Goal: Navigation & Orientation: Go to known website

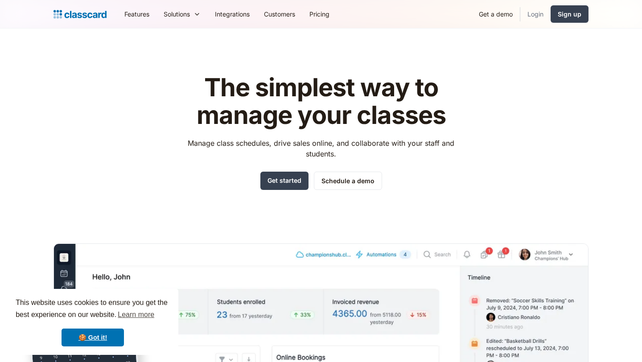
click at [536, 16] on link "Login" at bounding box center [535, 14] width 30 height 20
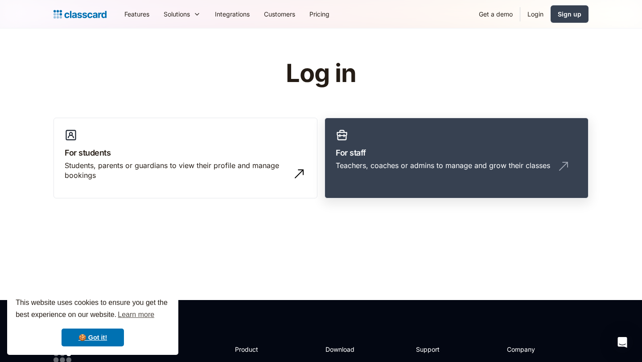
click at [419, 148] on h3 "For staff" at bounding box center [457, 153] width 242 height 12
